Goal: Task Accomplishment & Management: Use online tool/utility

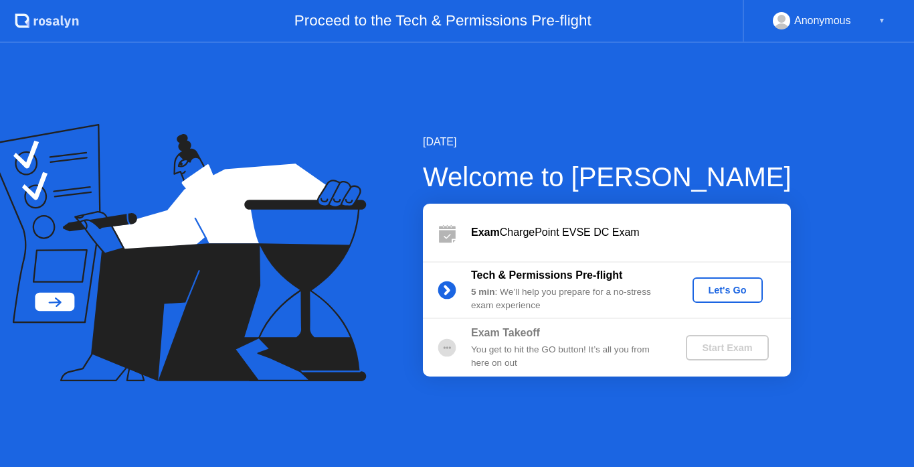
click at [738, 286] on div "Let's Go" at bounding box center [728, 289] width 60 height 11
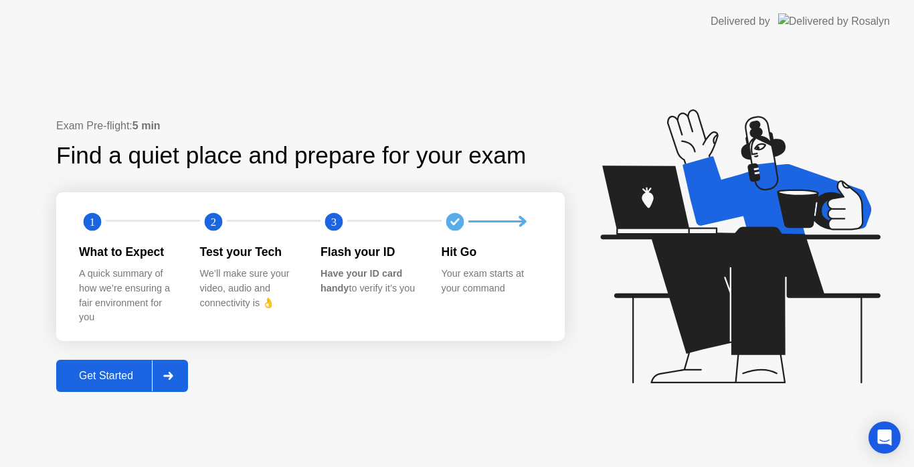
click at [110, 378] on div "Get Started" at bounding box center [106, 375] width 92 height 12
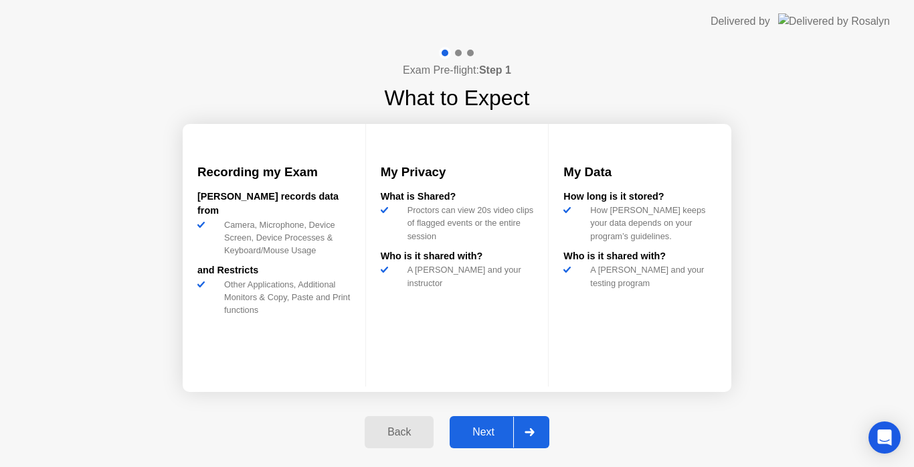
click at [475, 432] on div "Next" at bounding box center [484, 432] width 60 height 12
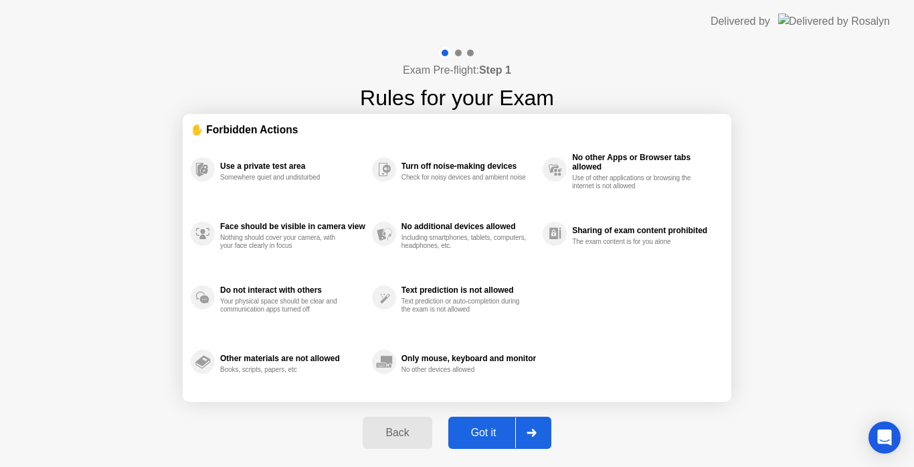
click at [475, 432] on div "Got it" at bounding box center [483, 432] width 63 height 12
select select "**********"
select select "*******"
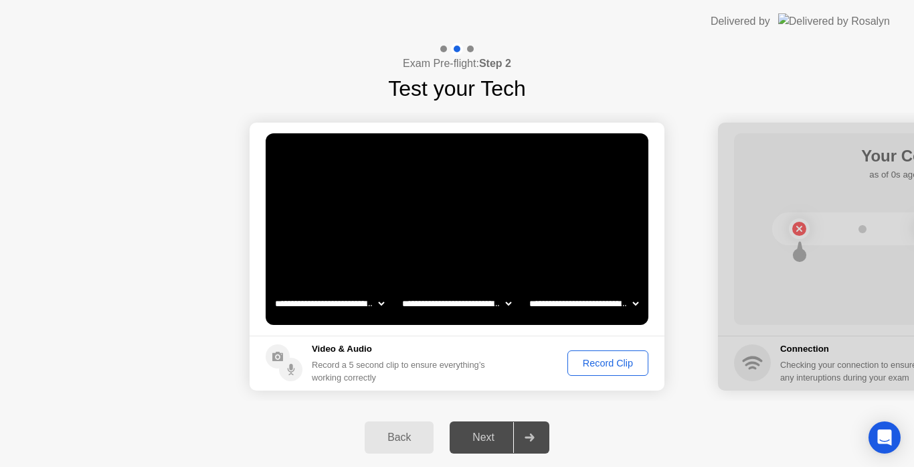
click at [598, 365] on div "Record Clip" at bounding box center [608, 362] width 72 height 11
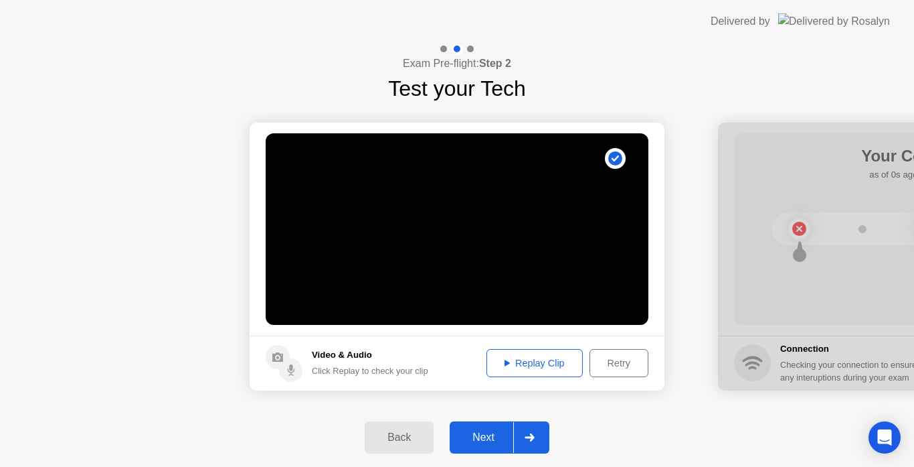
click at [495, 435] on div "Next" at bounding box center [484, 437] width 60 height 12
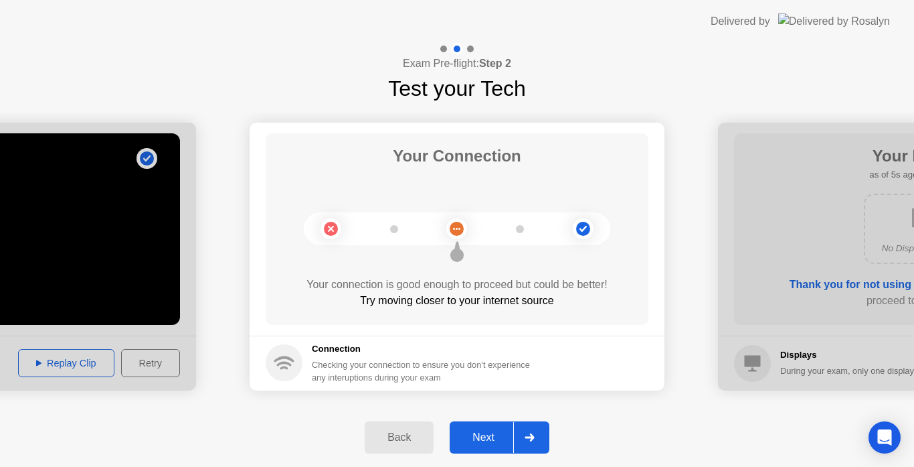
click at [493, 436] on div "Next" at bounding box center [484, 437] width 60 height 12
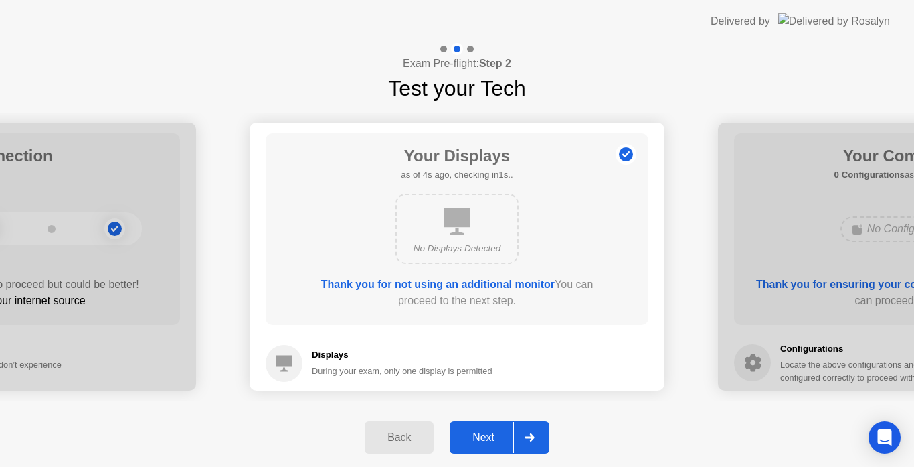
click at [493, 436] on div "Next" at bounding box center [484, 437] width 60 height 12
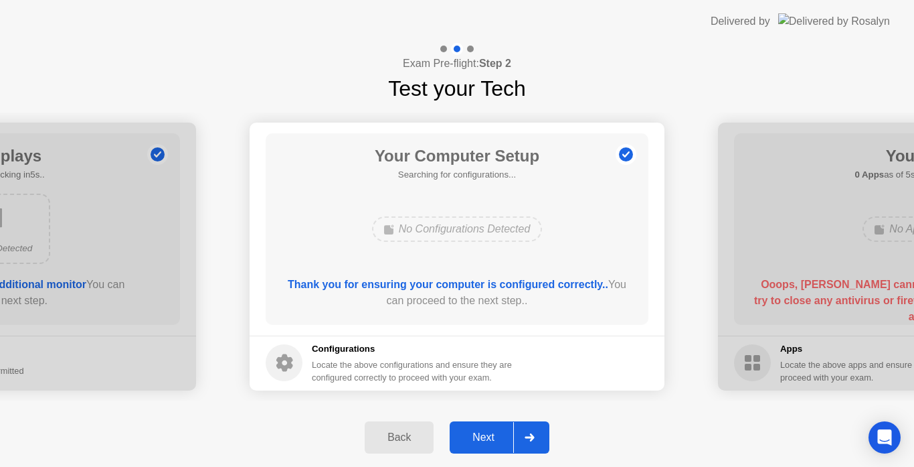
click at [493, 436] on div "Next" at bounding box center [484, 437] width 60 height 12
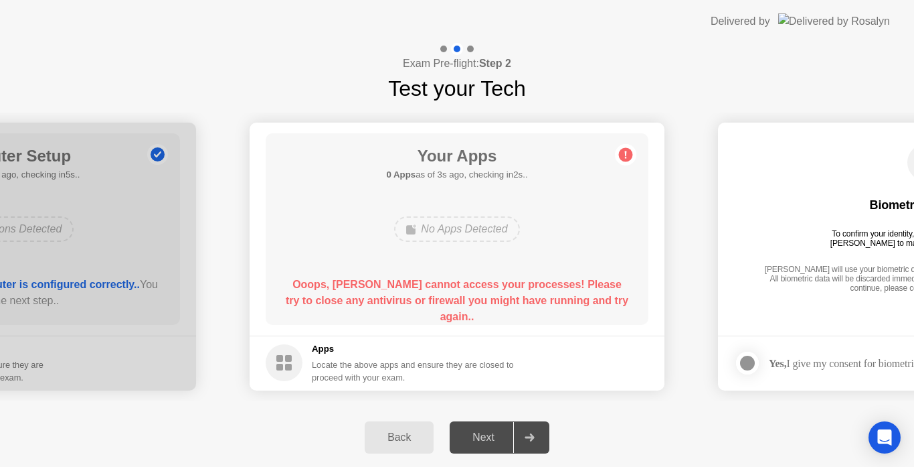
click at [478, 440] on div "Next" at bounding box center [484, 437] width 60 height 12
click at [404, 434] on div "Back" at bounding box center [399, 437] width 61 height 12
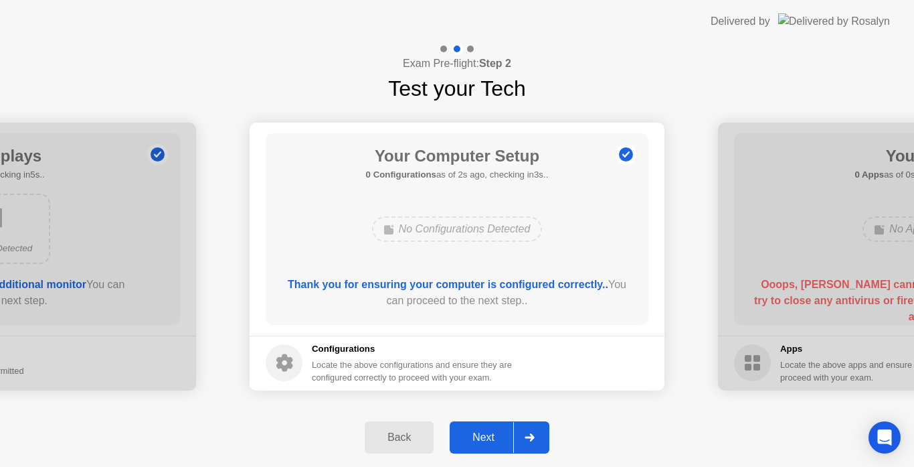
click at [496, 436] on div "Next" at bounding box center [484, 437] width 60 height 12
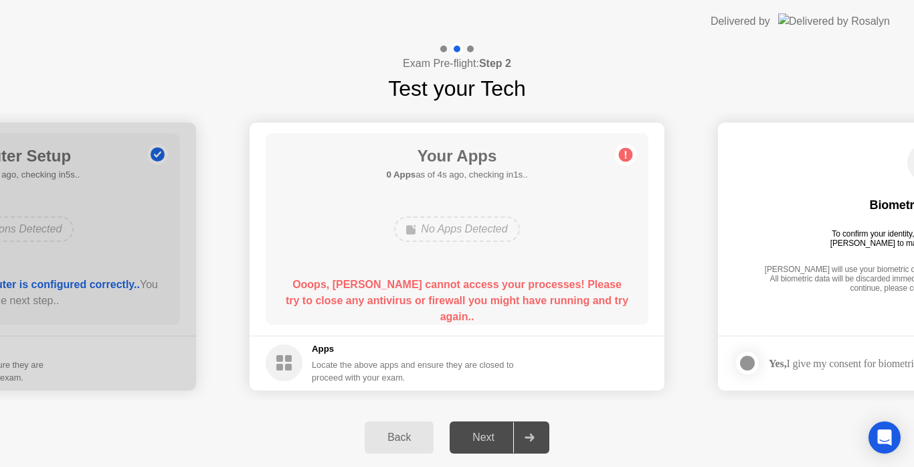
click at [532, 438] on icon at bounding box center [529, 437] width 9 height 8
click at [398, 438] on div "Back" at bounding box center [399, 437] width 61 height 12
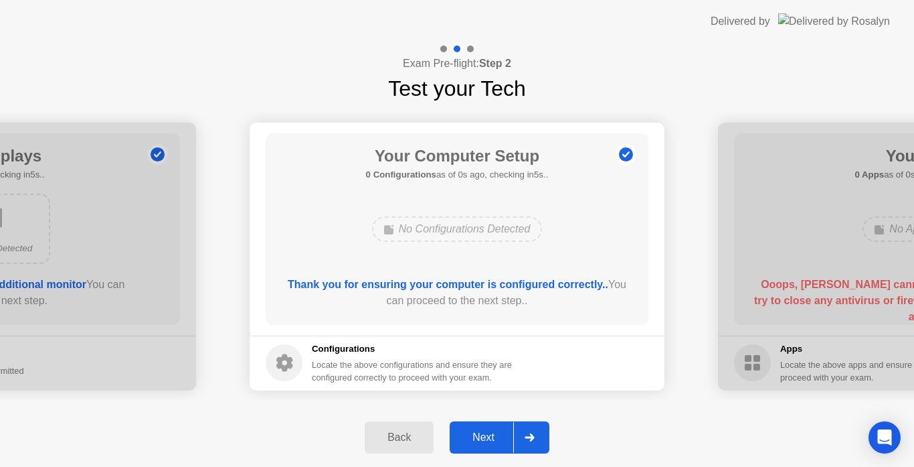
click at [398, 438] on div "Back" at bounding box center [399, 437] width 61 height 12
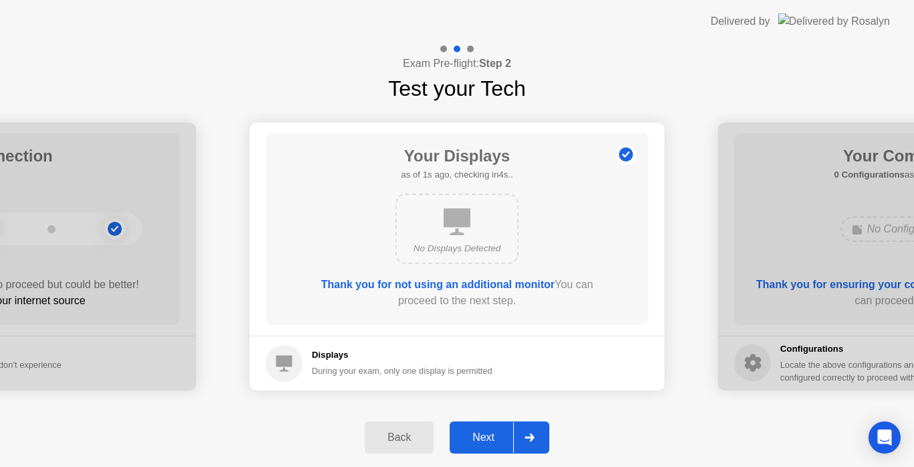
click at [398, 438] on div "Back" at bounding box center [399, 437] width 61 height 12
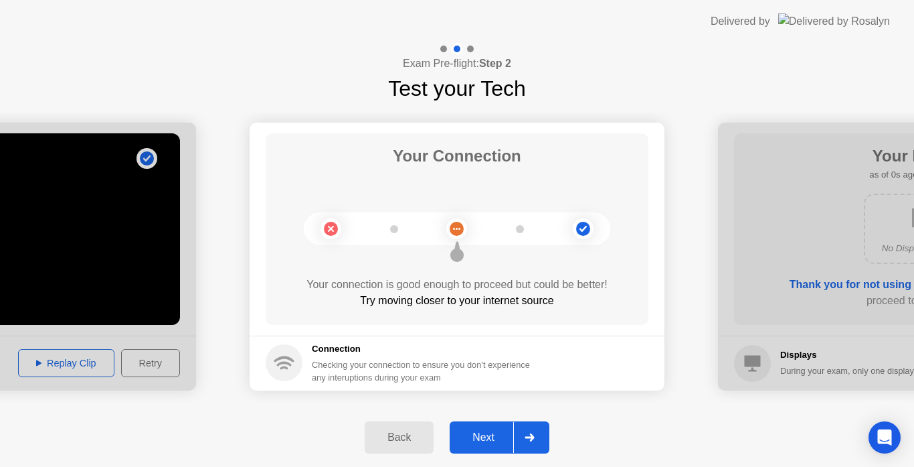
click at [398, 438] on div "Back" at bounding box center [399, 437] width 61 height 12
